Goal: Navigation & Orientation: Go to known website

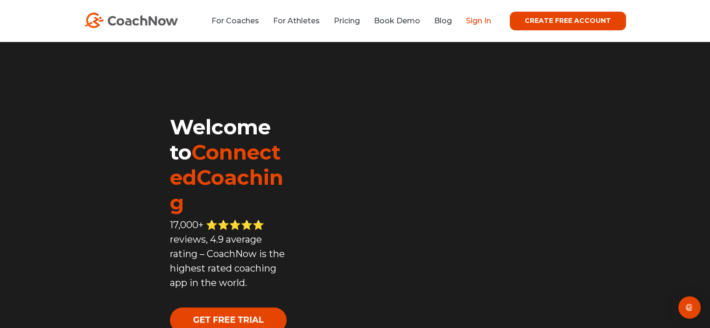
click at [481, 23] on link "Sign In" at bounding box center [478, 20] width 25 height 9
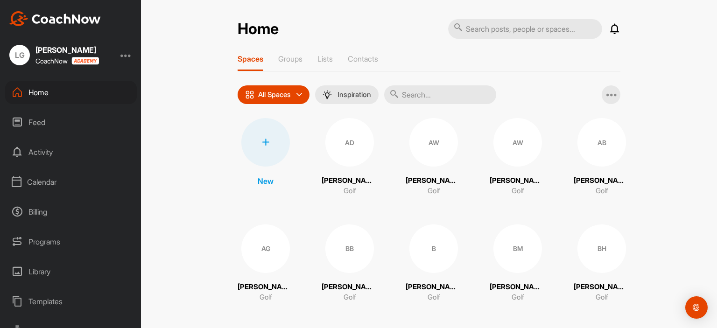
click at [51, 180] on div "Calendar" at bounding box center [71, 181] width 132 height 23
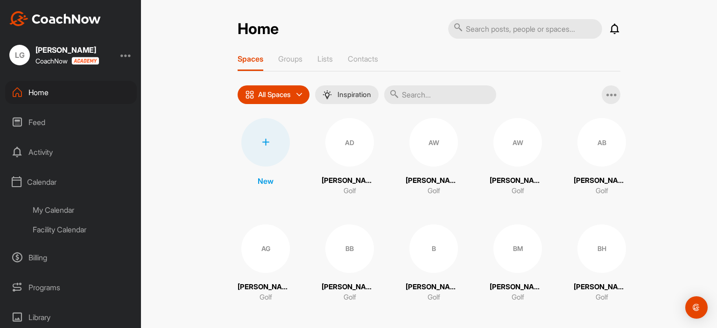
click at [125, 56] on div at bounding box center [125, 54] width 11 height 11
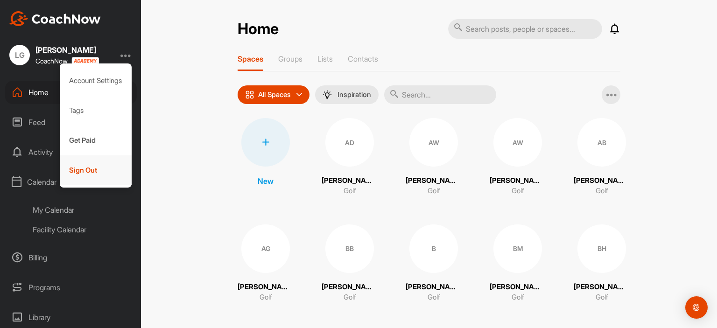
click at [87, 168] on div "Sign Out" at bounding box center [96, 170] width 72 height 30
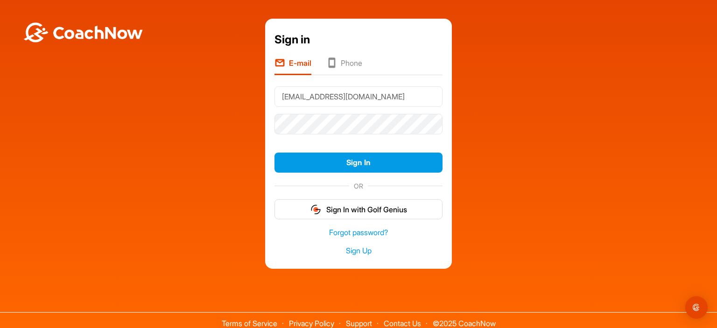
type input "[EMAIL_ADDRESS][DOMAIN_NAME]"
click at [274, 153] on button "Sign In" at bounding box center [358, 163] width 168 height 20
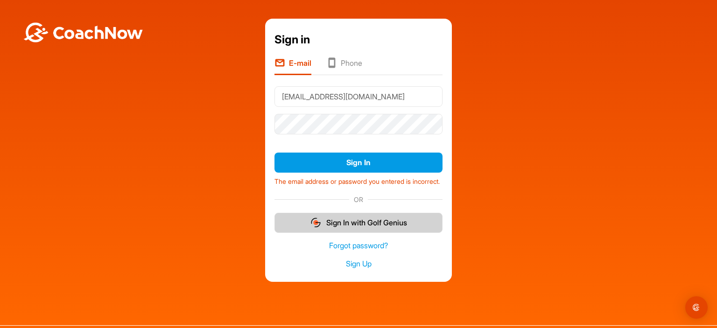
click at [340, 231] on button "Sign In with Golf Genius" at bounding box center [358, 223] width 168 height 20
